Goal: Navigation & Orientation: Find specific page/section

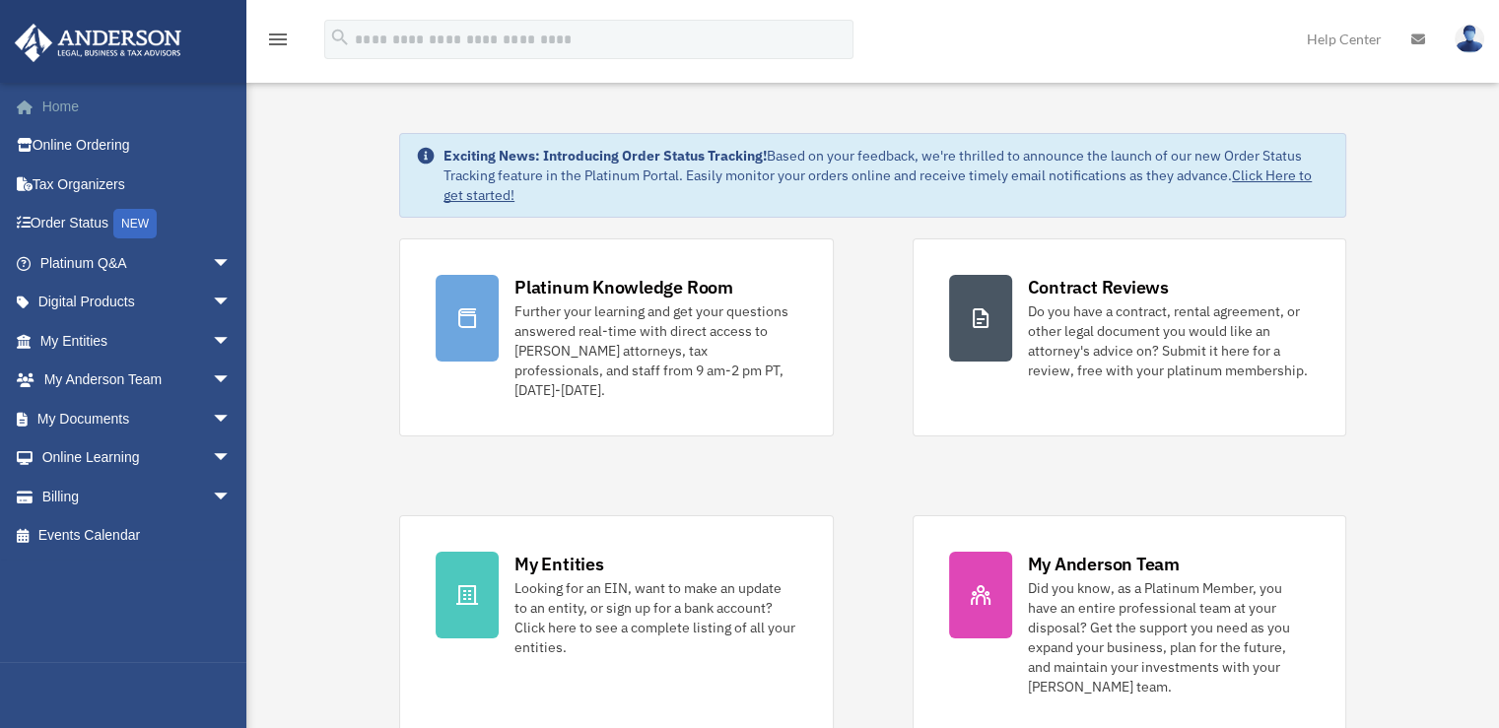
click at [67, 114] on link "Home" at bounding box center [137, 106] width 247 height 39
click at [212, 414] on span "arrow_drop_down" at bounding box center [231, 419] width 39 height 40
click at [212, 417] on span "arrow_drop_down" at bounding box center [231, 419] width 39 height 40
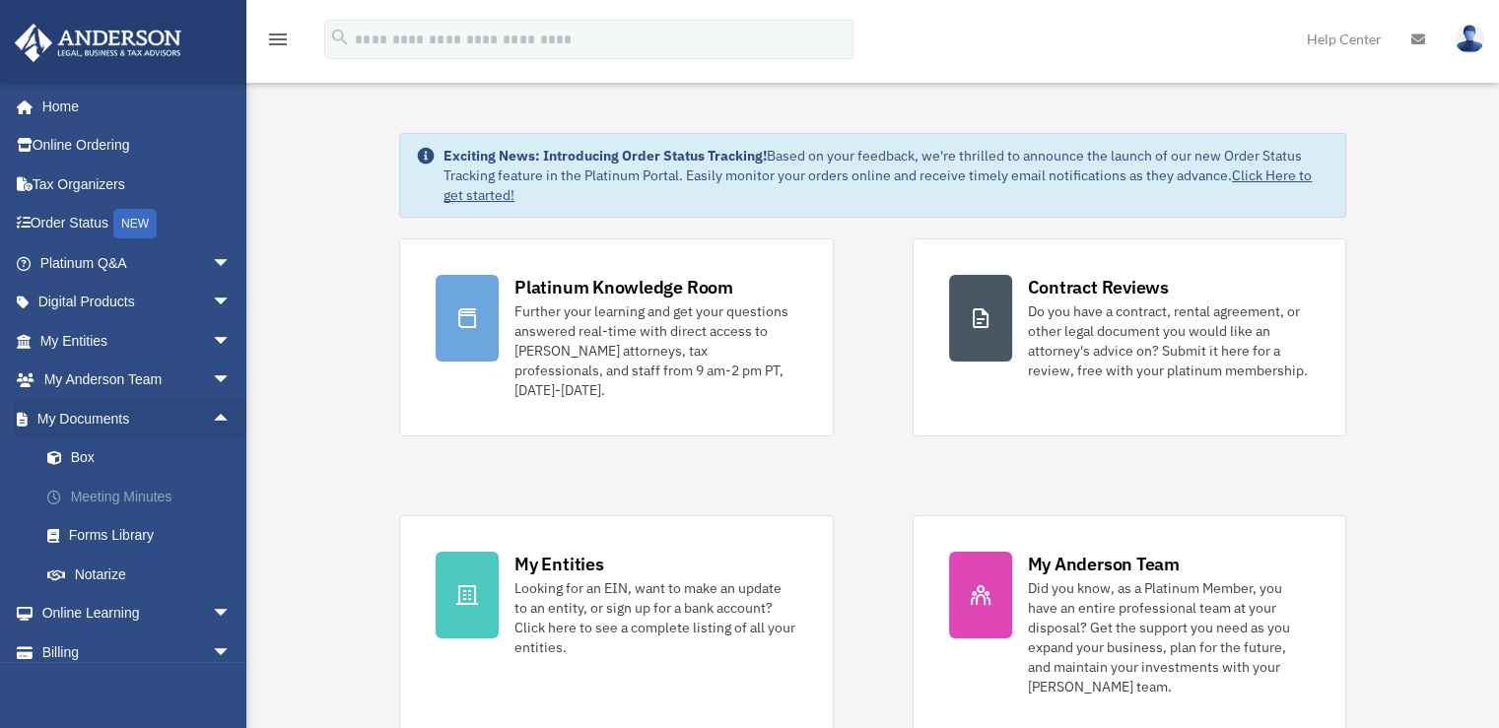
click at [137, 500] on link "Meeting Minutes" at bounding box center [145, 496] width 234 height 39
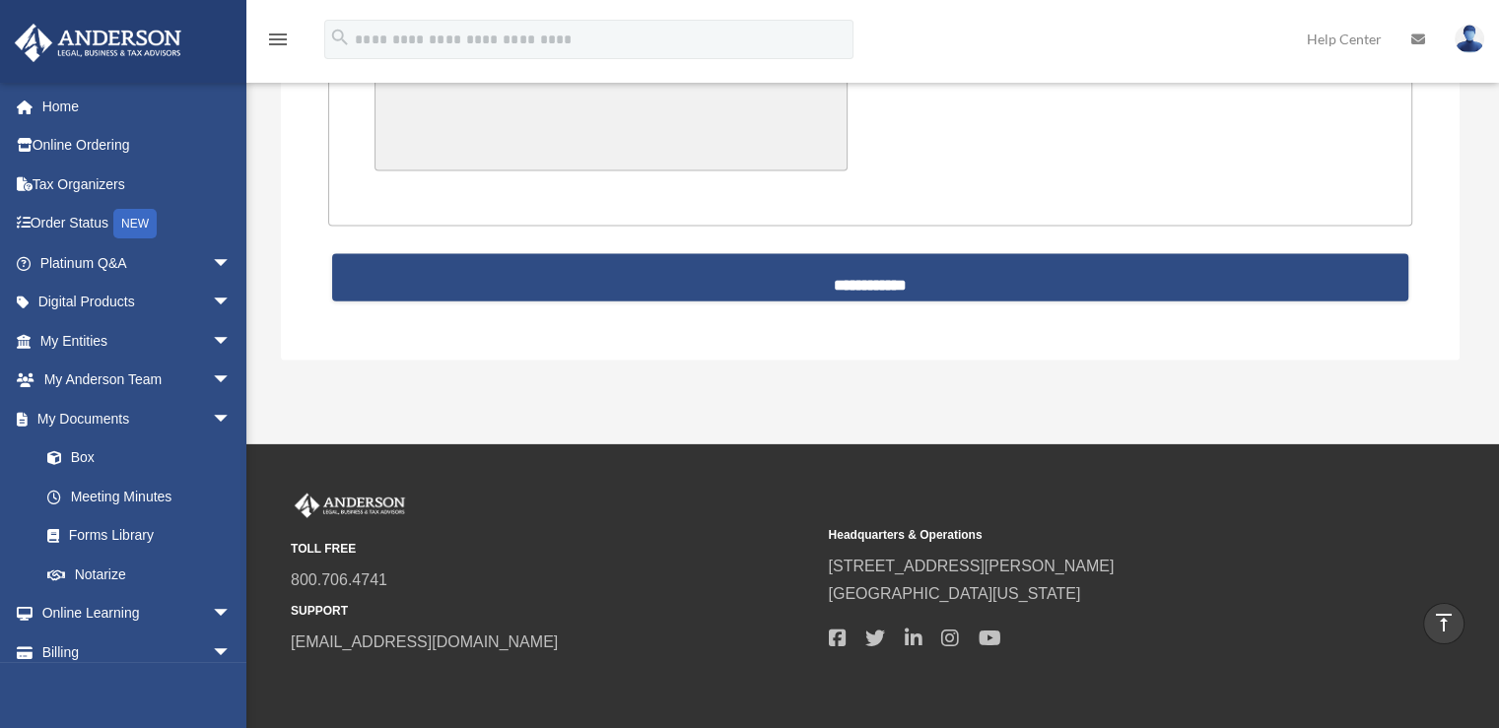
scroll to position [4477, 0]
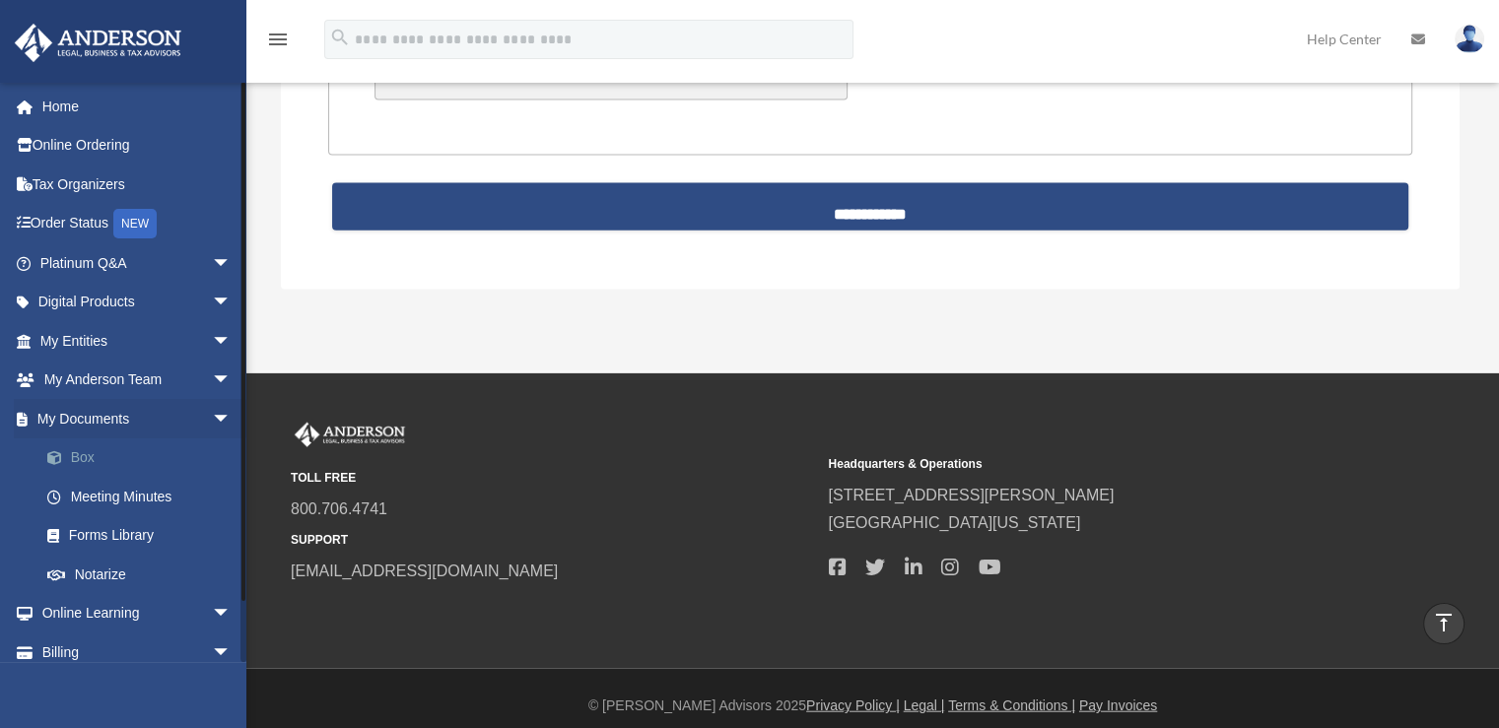
click at [84, 452] on link "Box" at bounding box center [145, 457] width 234 height 39
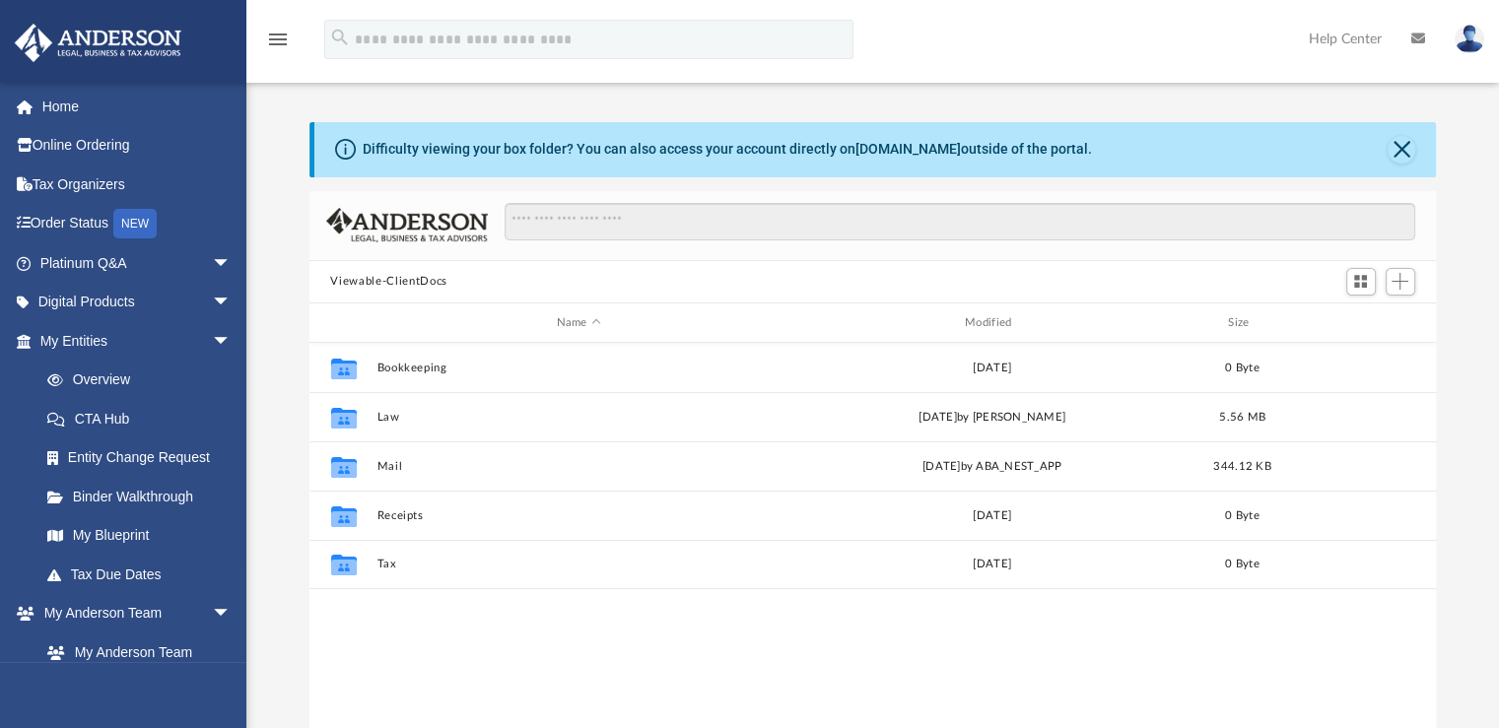
scroll to position [433, 1111]
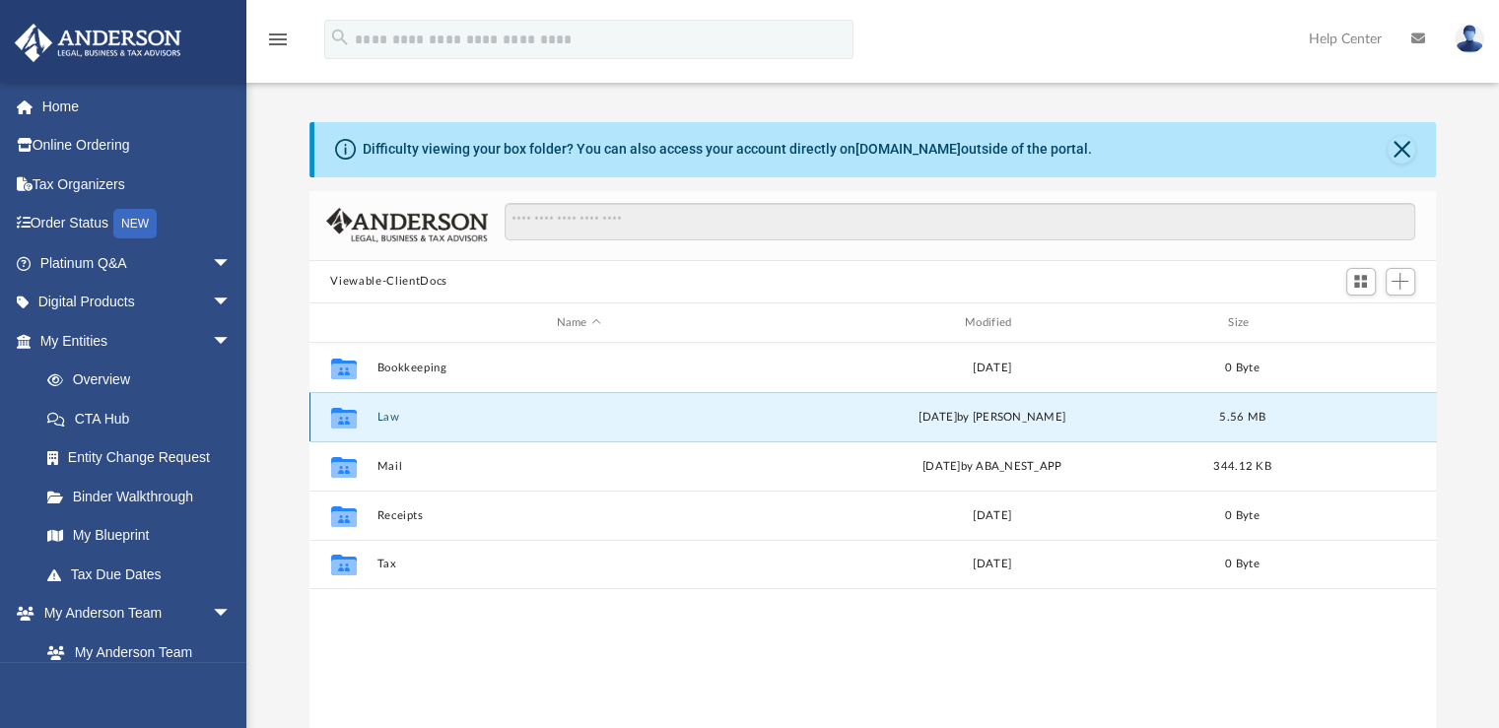
click at [389, 417] on button "Law" at bounding box center [578, 417] width 404 height 13
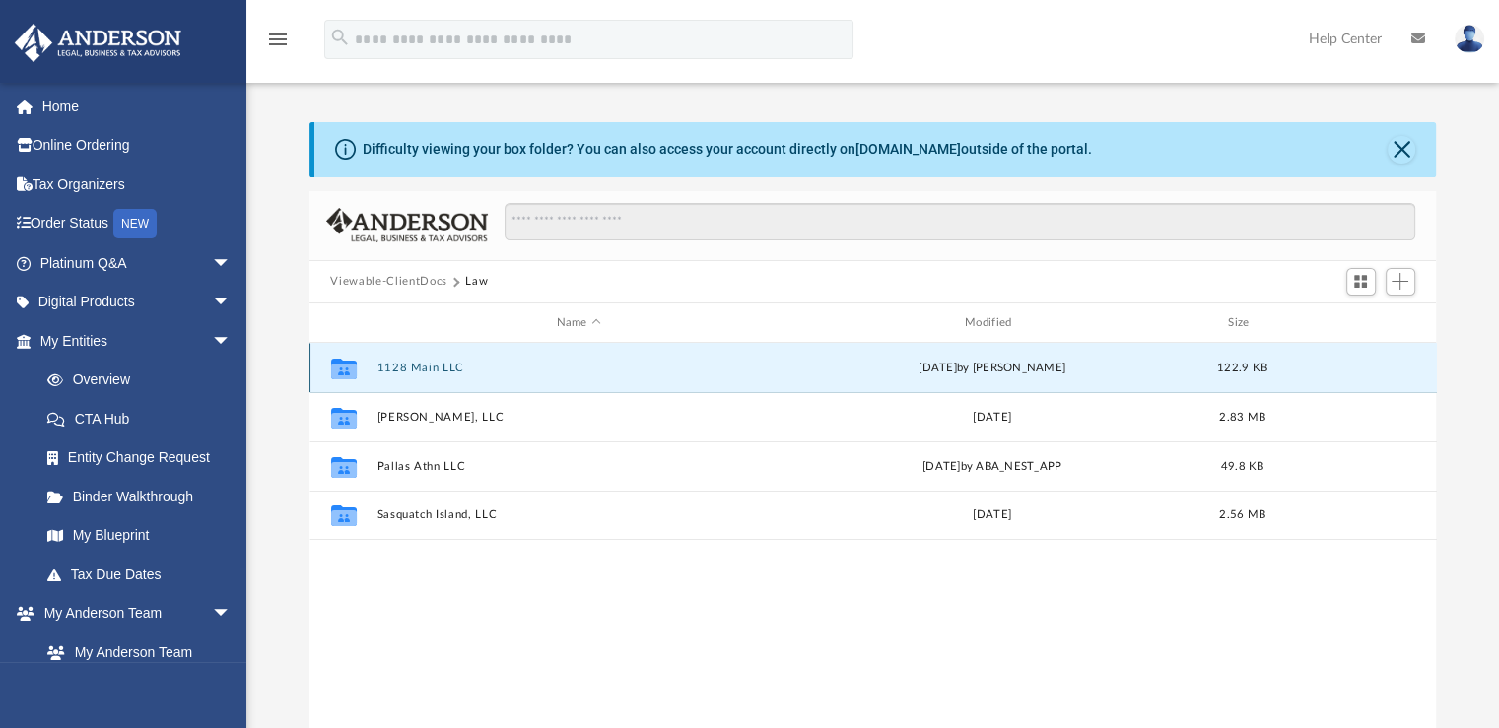
click at [426, 366] on button "1128 Main LLC" at bounding box center [578, 368] width 404 height 13
